Goal: Task Accomplishment & Management: Complete application form

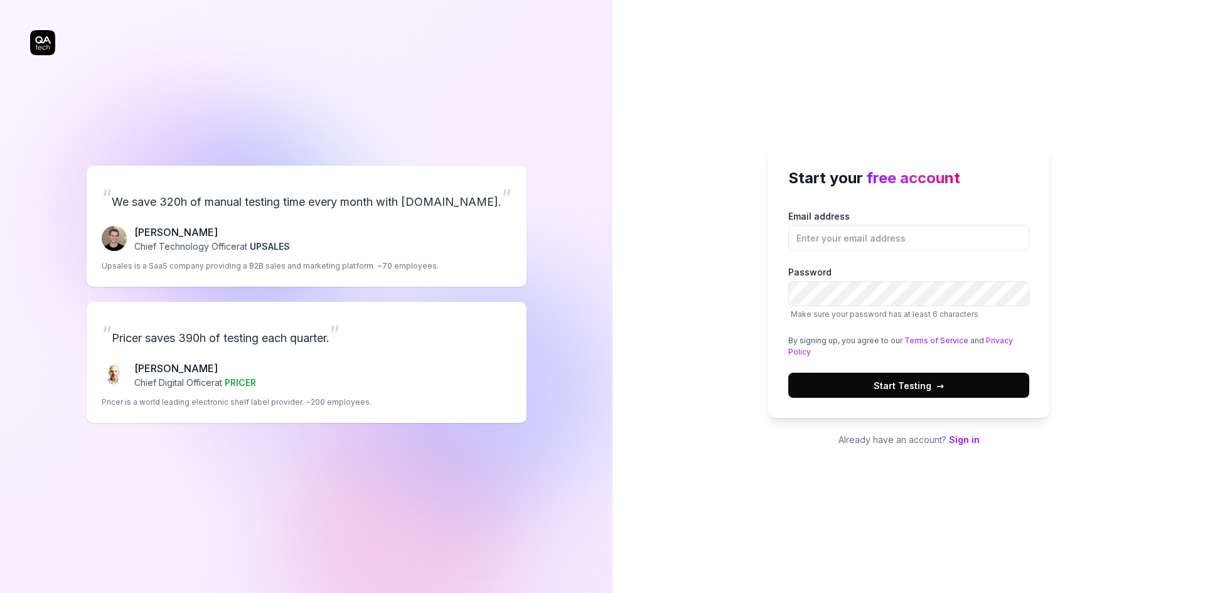
drag, startPoint x: 1128, startPoint y: 0, endPoint x: 897, endPoint y: 48, distance: 235.9
click at [839, 63] on div "Start your free account Email address Password Make sure your password has at l…" at bounding box center [909, 296] width 593 height 593
click at [962, 434] on link "Sign in" at bounding box center [964, 439] width 31 height 11
click at [966, 435] on link "Sign in" at bounding box center [964, 439] width 31 height 11
